Goal: Information Seeking & Learning: Learn about a topic

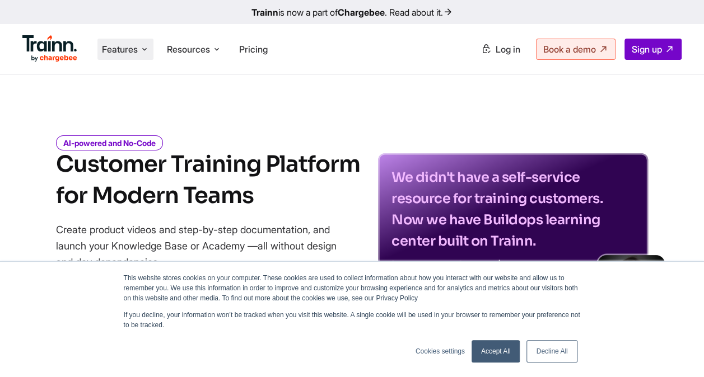
click at [130, 50] on span "Features" at bounding box center [120, 49] width 36 height 12
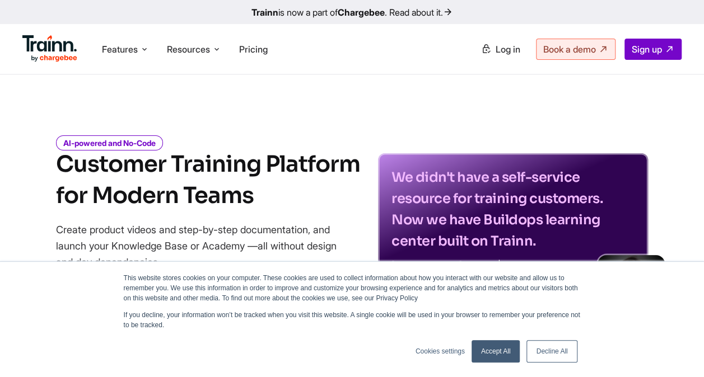
click at [554, 345] on link "Decline All" at bounding box center [551, 351] width 50 height 22
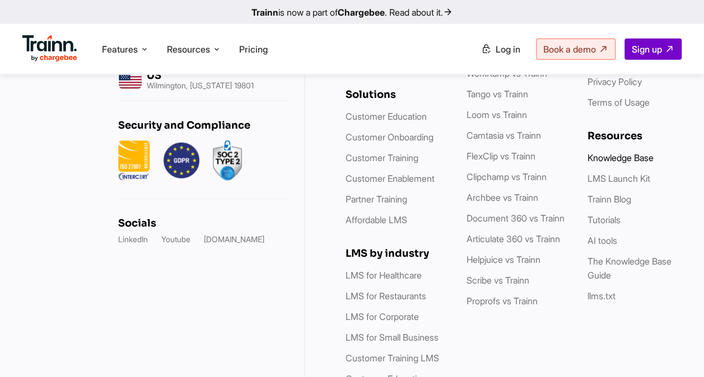
scroll to position [3526, 0]
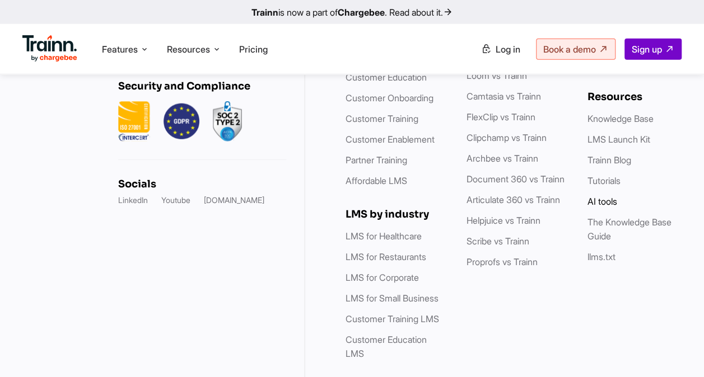
click at [606, 207] on link "AI tools" at bounding box center [602, 201] width 30 height 11
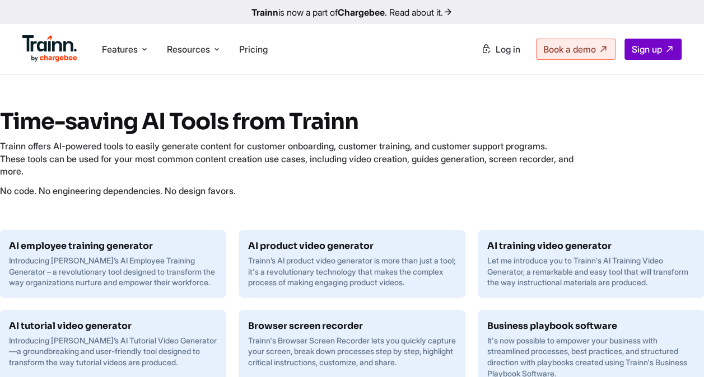
click at [553, 174] on p "Trainn offers AI-powered tools to easily generate content for customer onboardi…" at bounding box center [286, 159] width 573 height 38
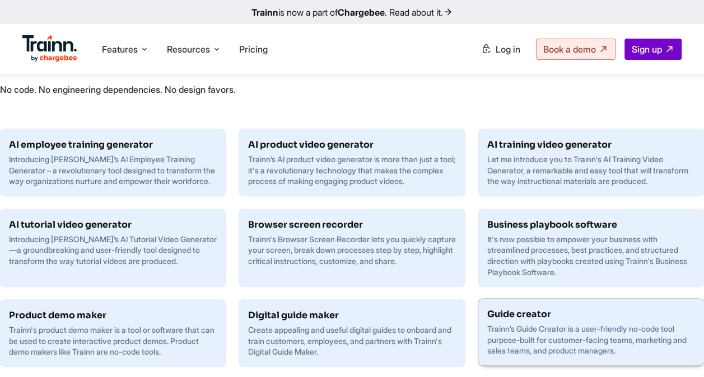
scroll to position [96, 0]
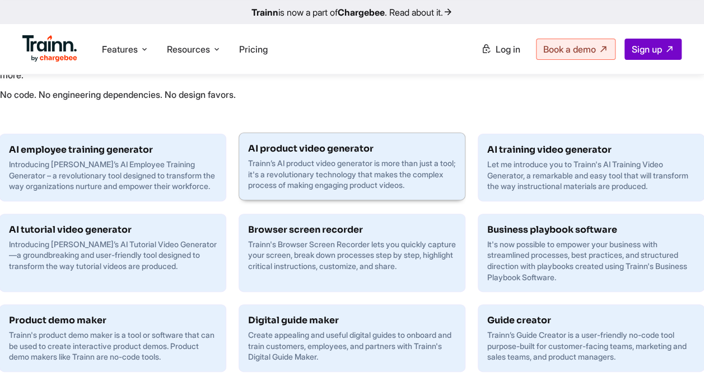
click at [390, 174] on p "Trainn’s AI product video generator is more than just a tool; it's a revolution…" at bounding box center [352, 174] width 208 height 33
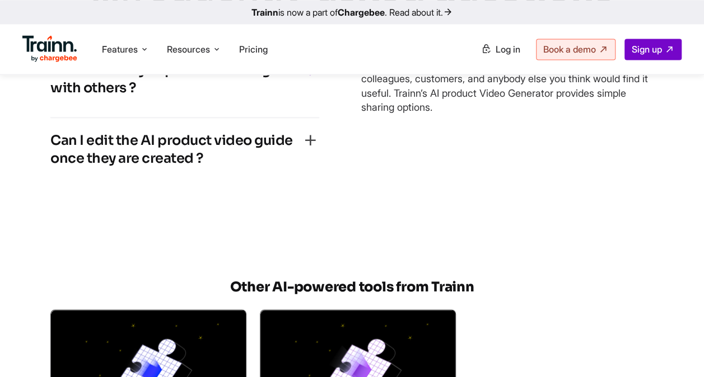
scroll to position [2924, 0]
